Goal: Use online tool/utility: Utilize a website feature to perform a specific function

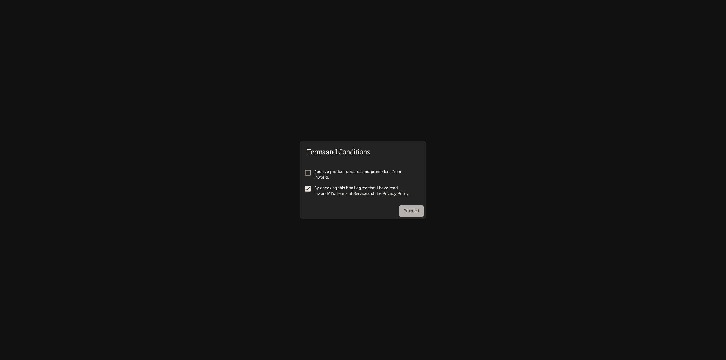
click at [406, 209] on button "Proceed" at bounding box center [411, 210] width 25 height 11
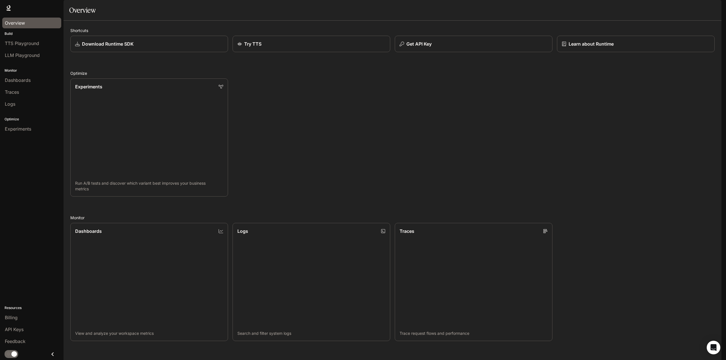
click at [28, 25] on div "Overview" at bounding box center [32, 23] width 54 height 7
click at [27, 80] on span "Dashboards" at bounding box center [18, 80] width 26 height 7
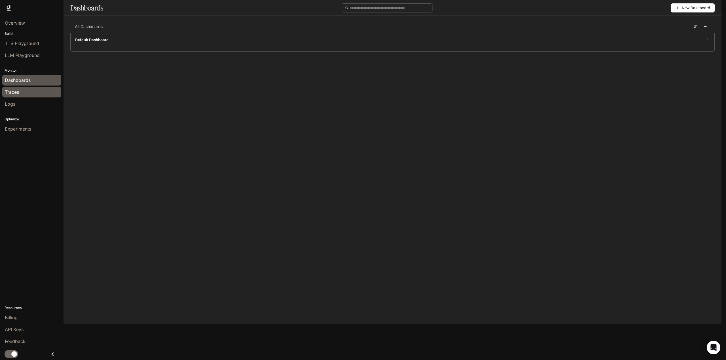
click at [33, 92] on div "Traces" at bounding box center [32, 92] width 54 height 7
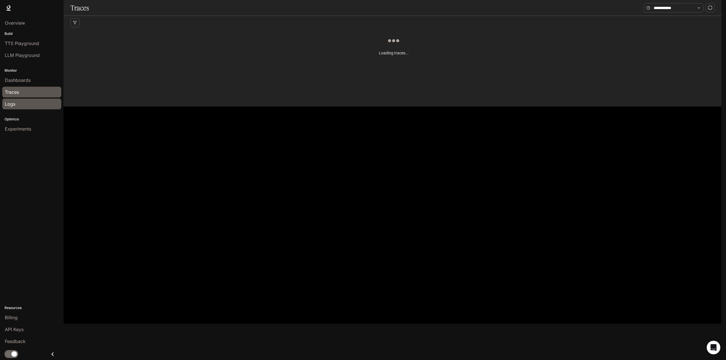
click at [34, 105] on div "Logs" at bounding box center [32, 104] width 54 height 7
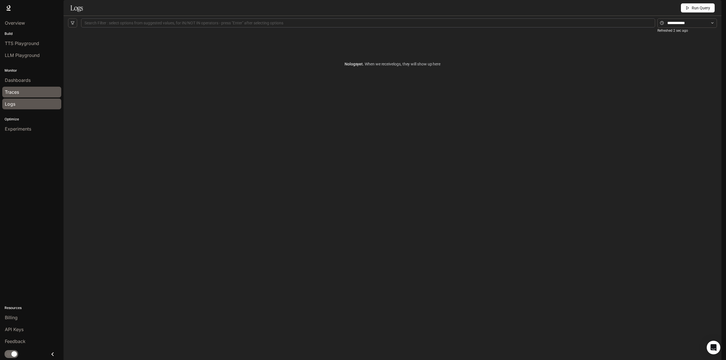
click at [39, 89] on div "Traces" at bounding box center [32, 92] width 54 height 7
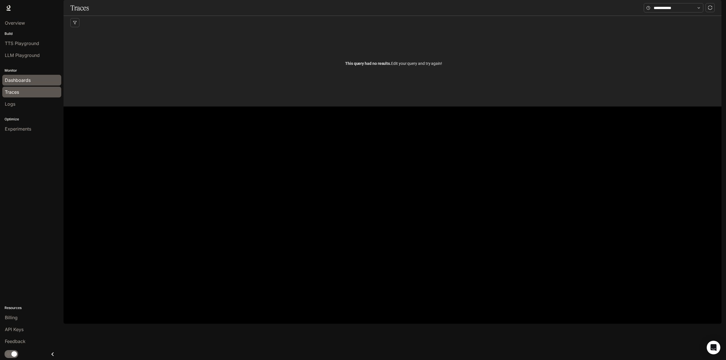
click at [21, 77] on span "Dashboards" at bounding box center [18, 80] width 26 height 7
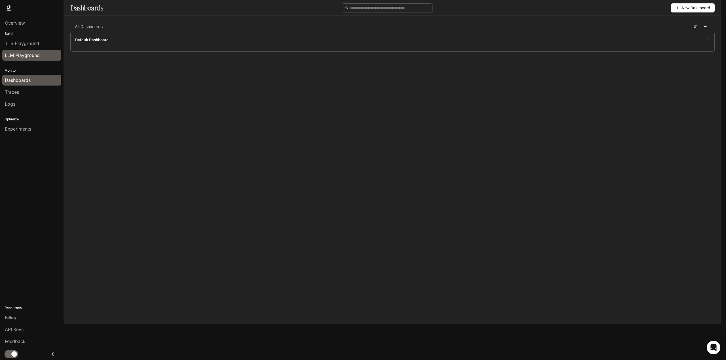
click at [32, 57] on span "LLM Playground" at bounding box center [22, 55] width 35 height 7
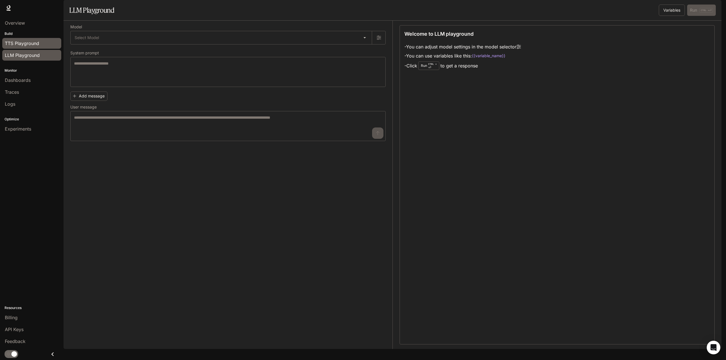
click at [34, 45] on span "TTS Playground" at bounding box center [22, 43] width 34 height 7
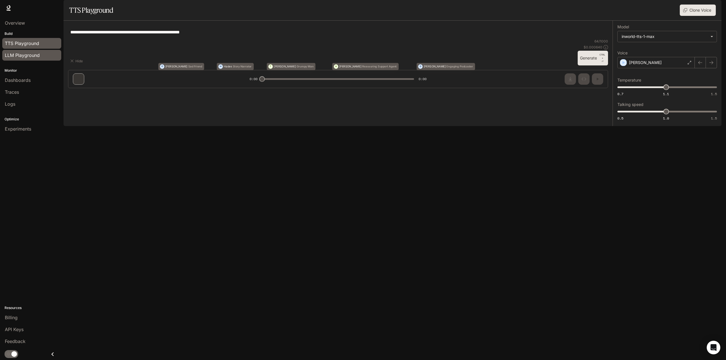
click at [37, 56] on span "LLM Playground" at bounding box center [22, 55] width 35 height 7
